Goal: Check status: Check status

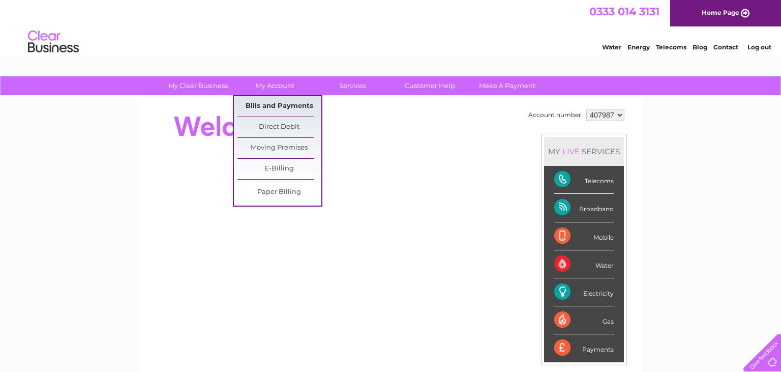
click at [279, 103] on link "Bills and Payments" at bounding box center [280, 106] width 84 height 20
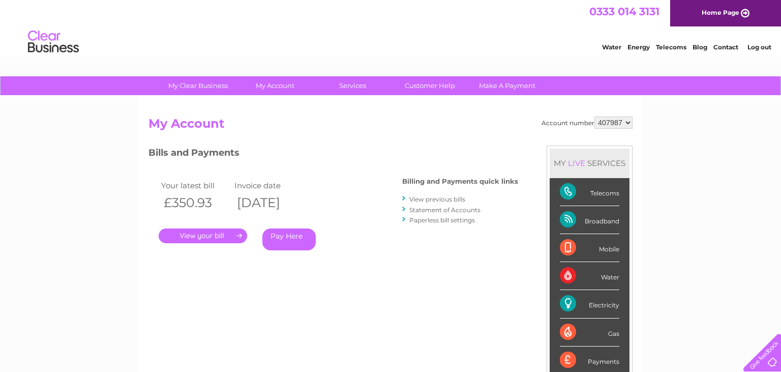
click at [221, 238] on link "." at bounding box center [203, 235] width 89 height 15
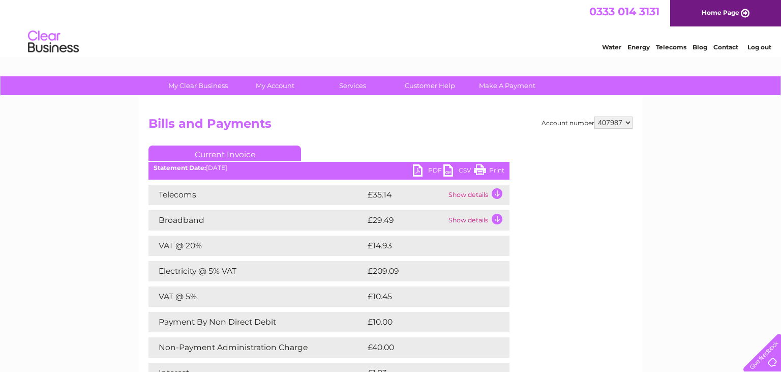
click at [499, 194] on td "Show details" at bounding box center [478, 195] width 64 height 20
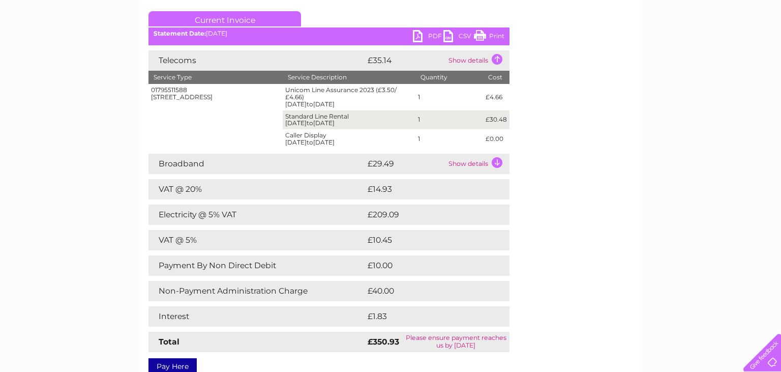
scroll to position [161, 0]
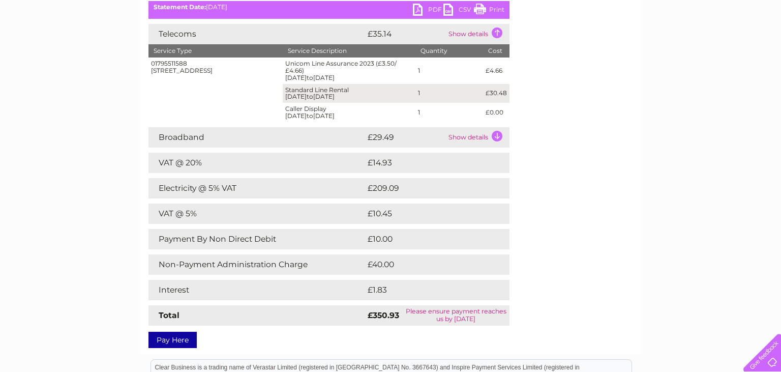
click at [499, 137] on td "Show details" at bounding box center [478, 137] width 64 height 20
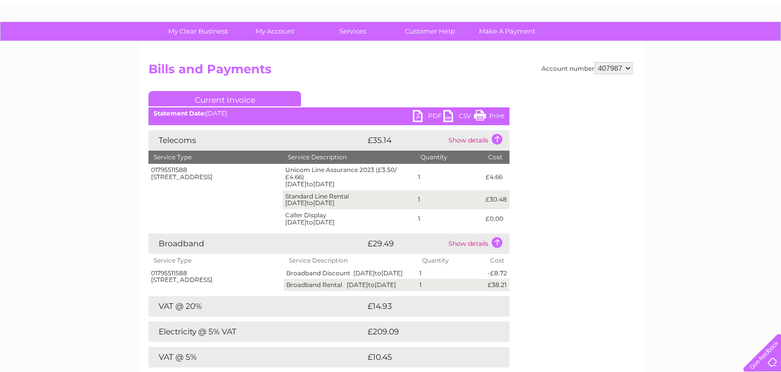
scroll to position [53, 0]
